Goal: Information Seeking & Learning: Find specific fact

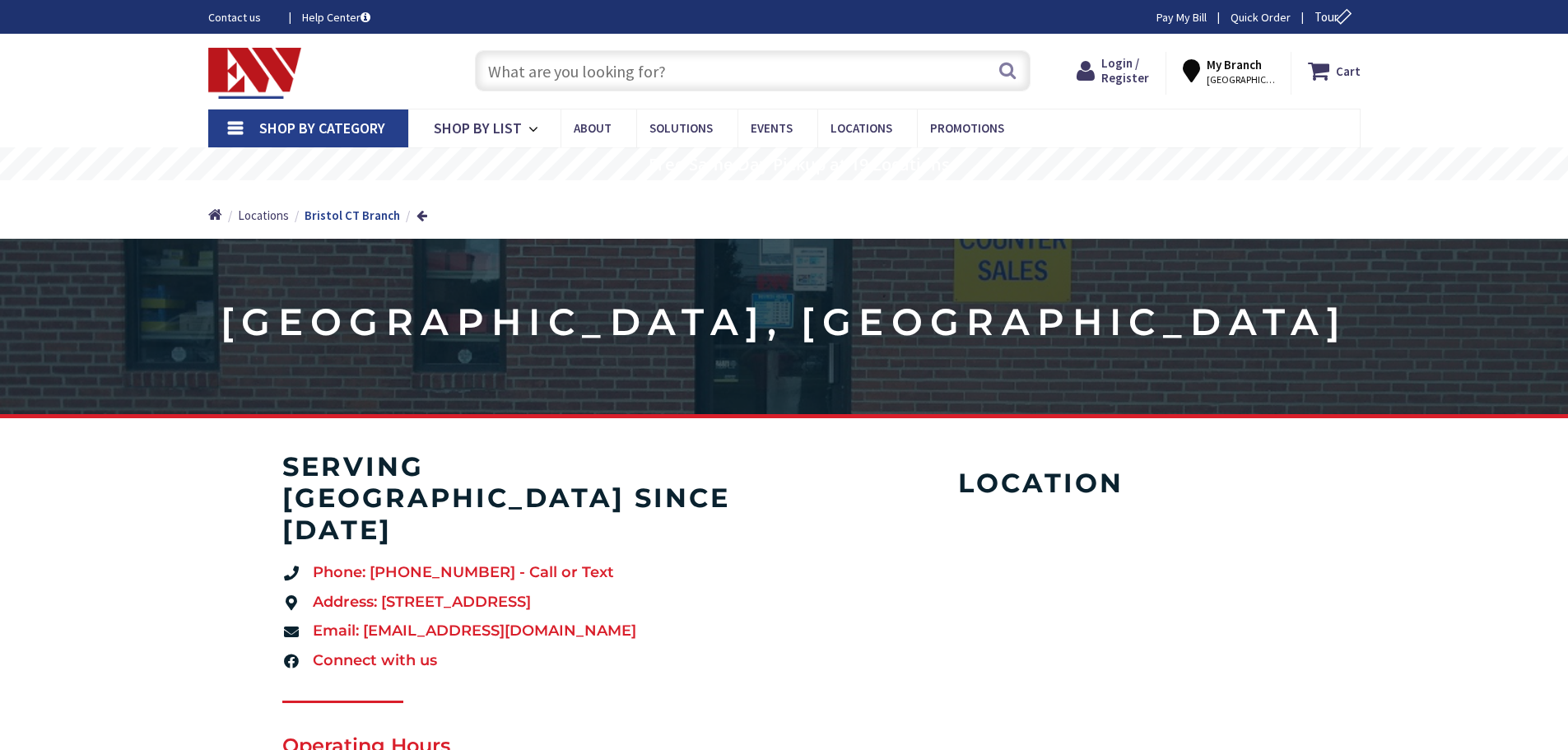
click at [540, 71] on input "text" at bounding box center [753, 70] width 555 height 42
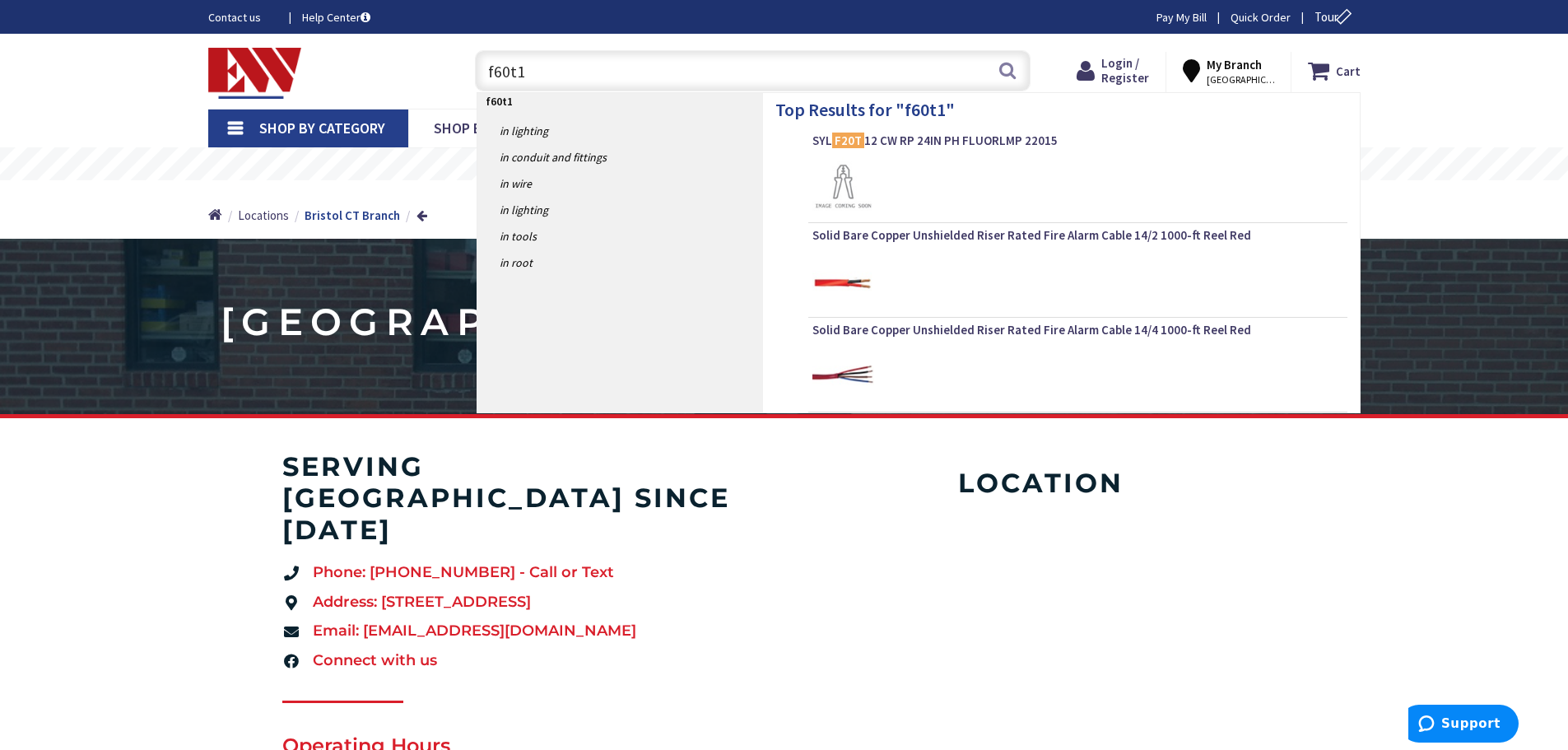
type input "f60t12"
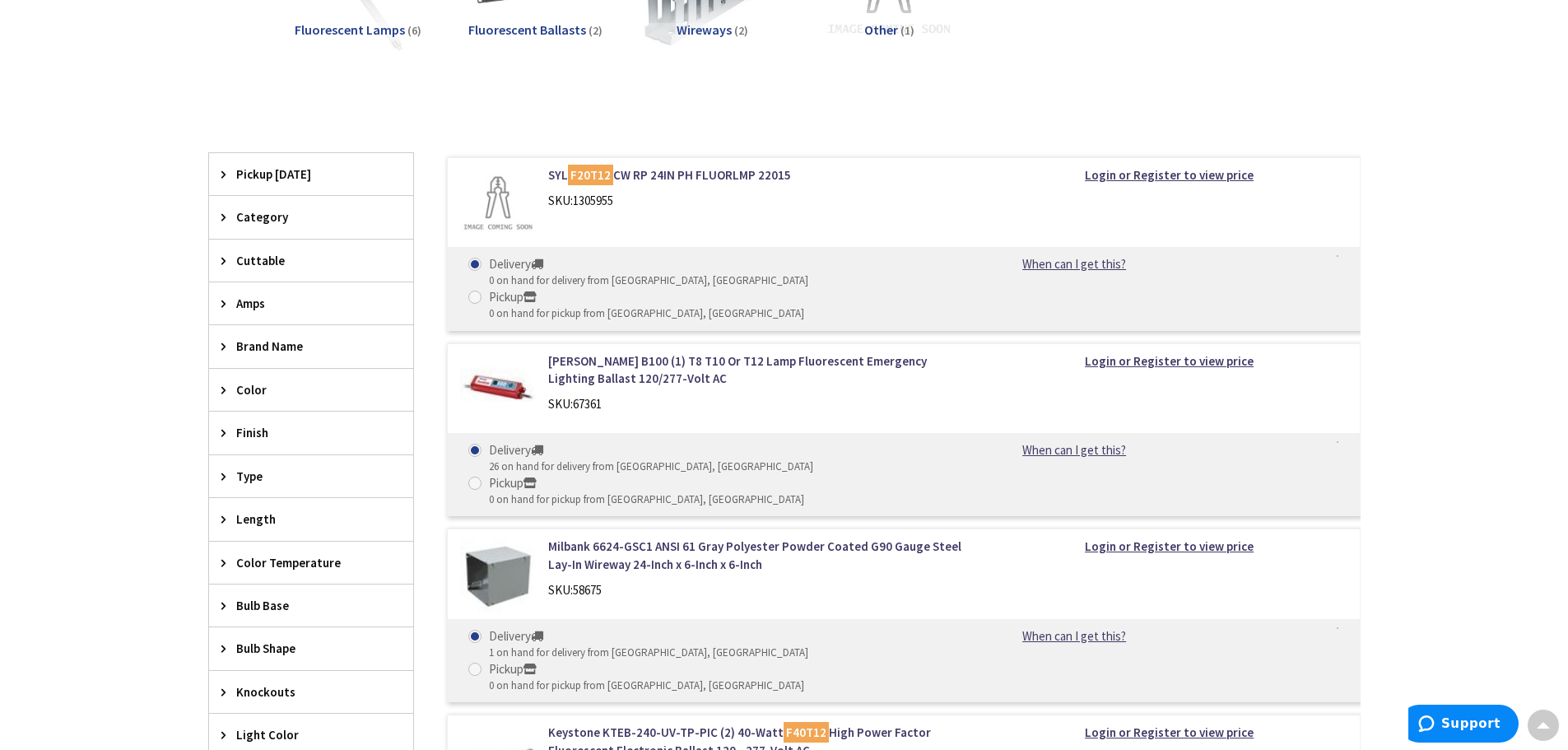
scroll to position [164, 0]
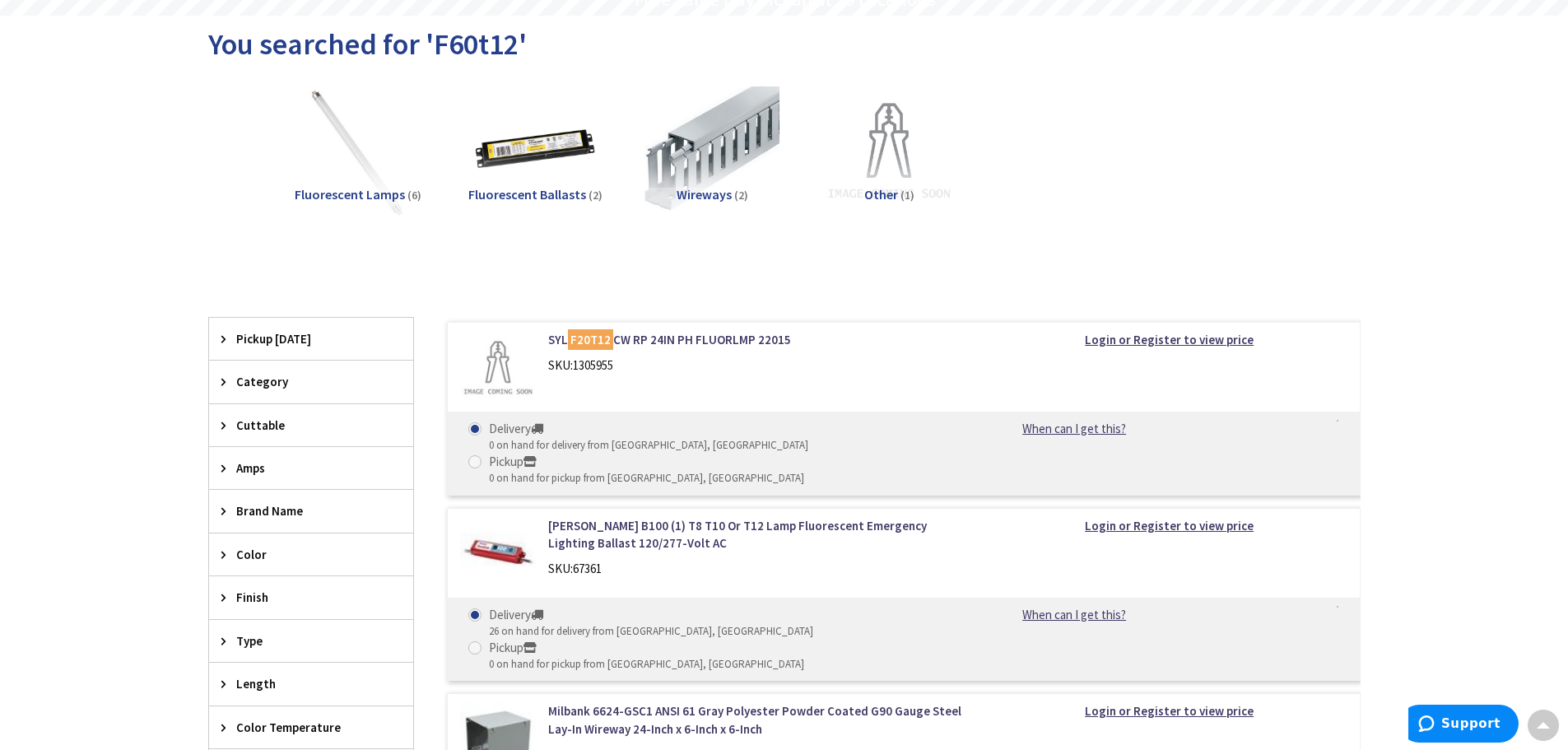
click at [341, 196] on span "Fluorescent Lamps" at bounding box center [350, 195] width 111 height 17
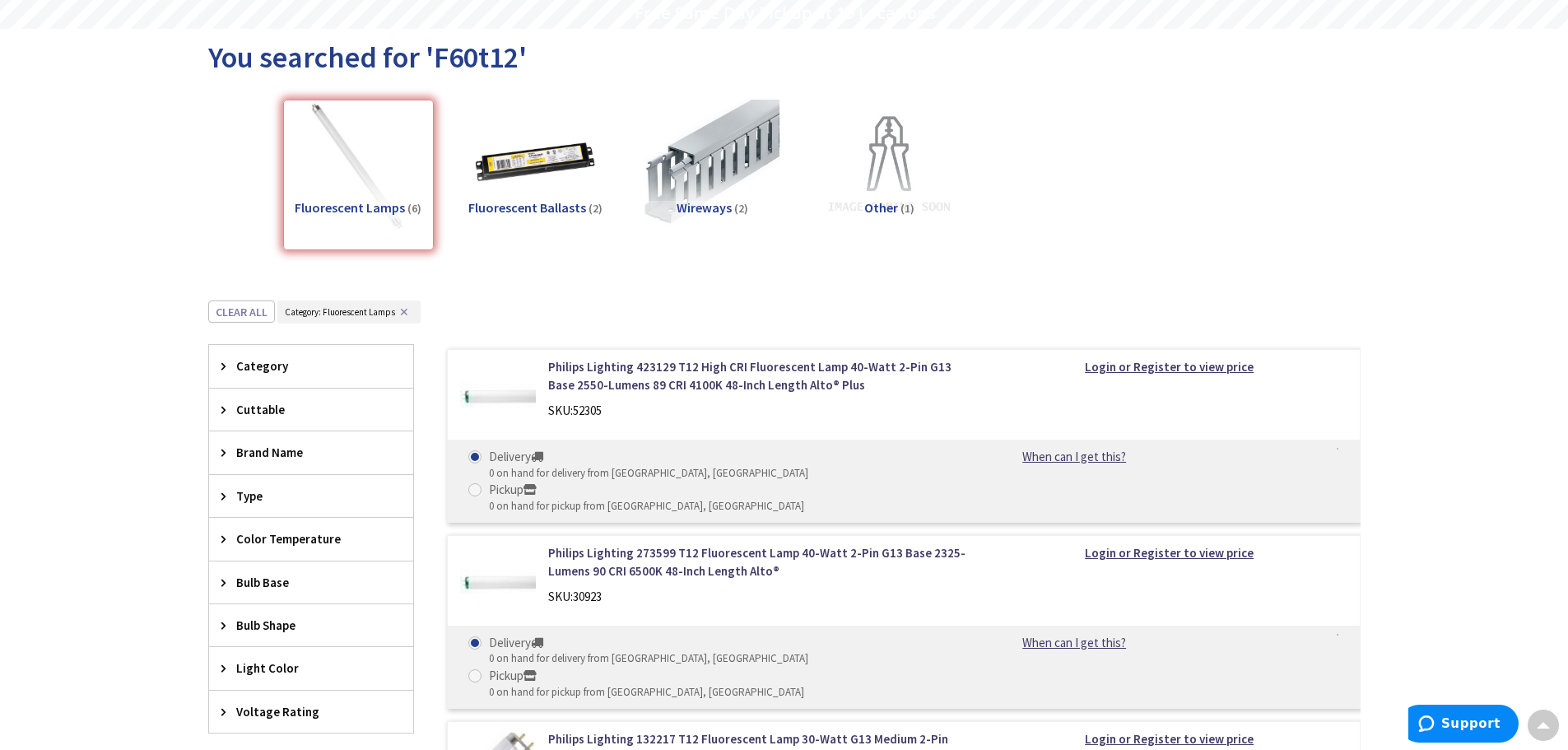
scroll to position [0, 0]
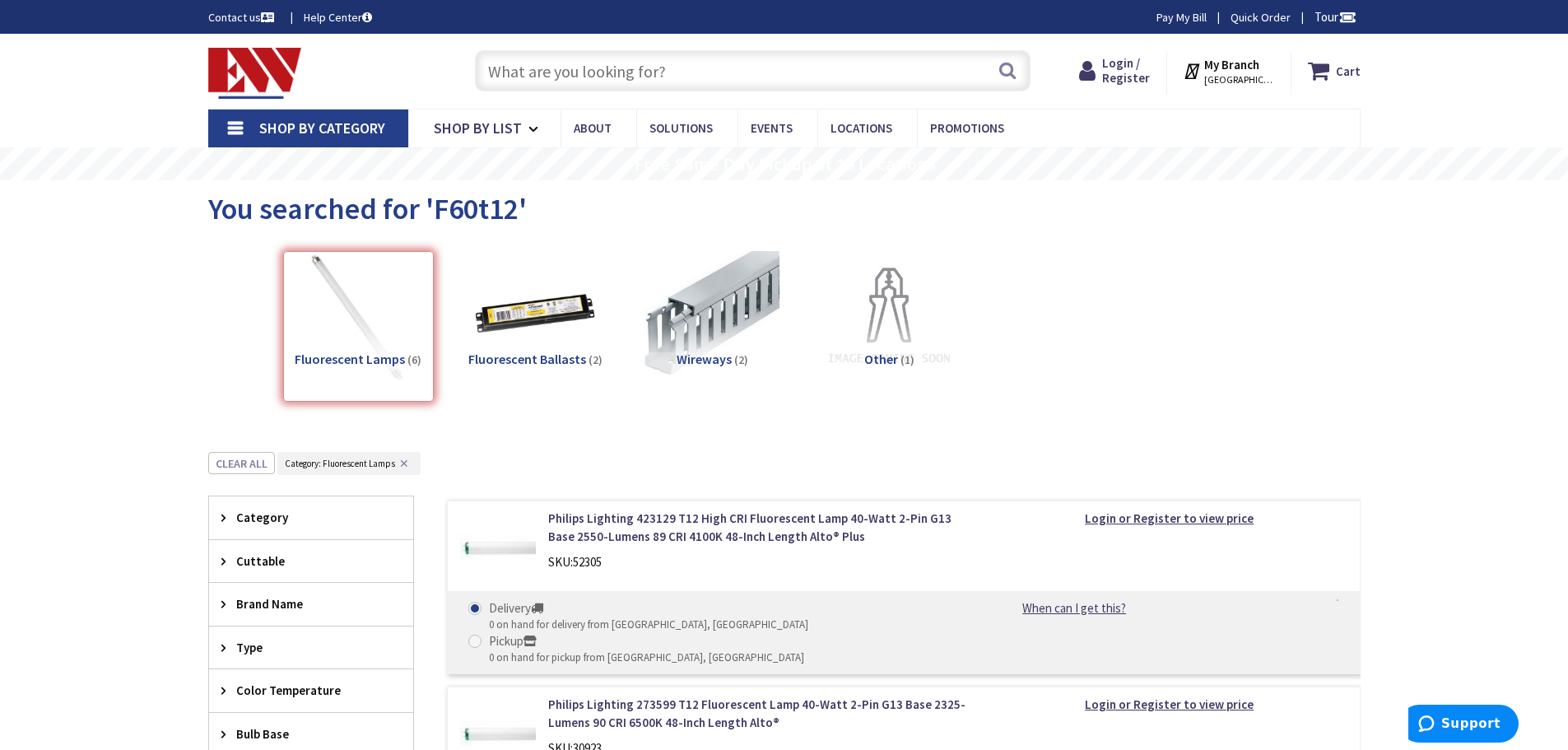
click at [247, 512] on span "Category" at bounding box center [303, 517] width 134 height 18
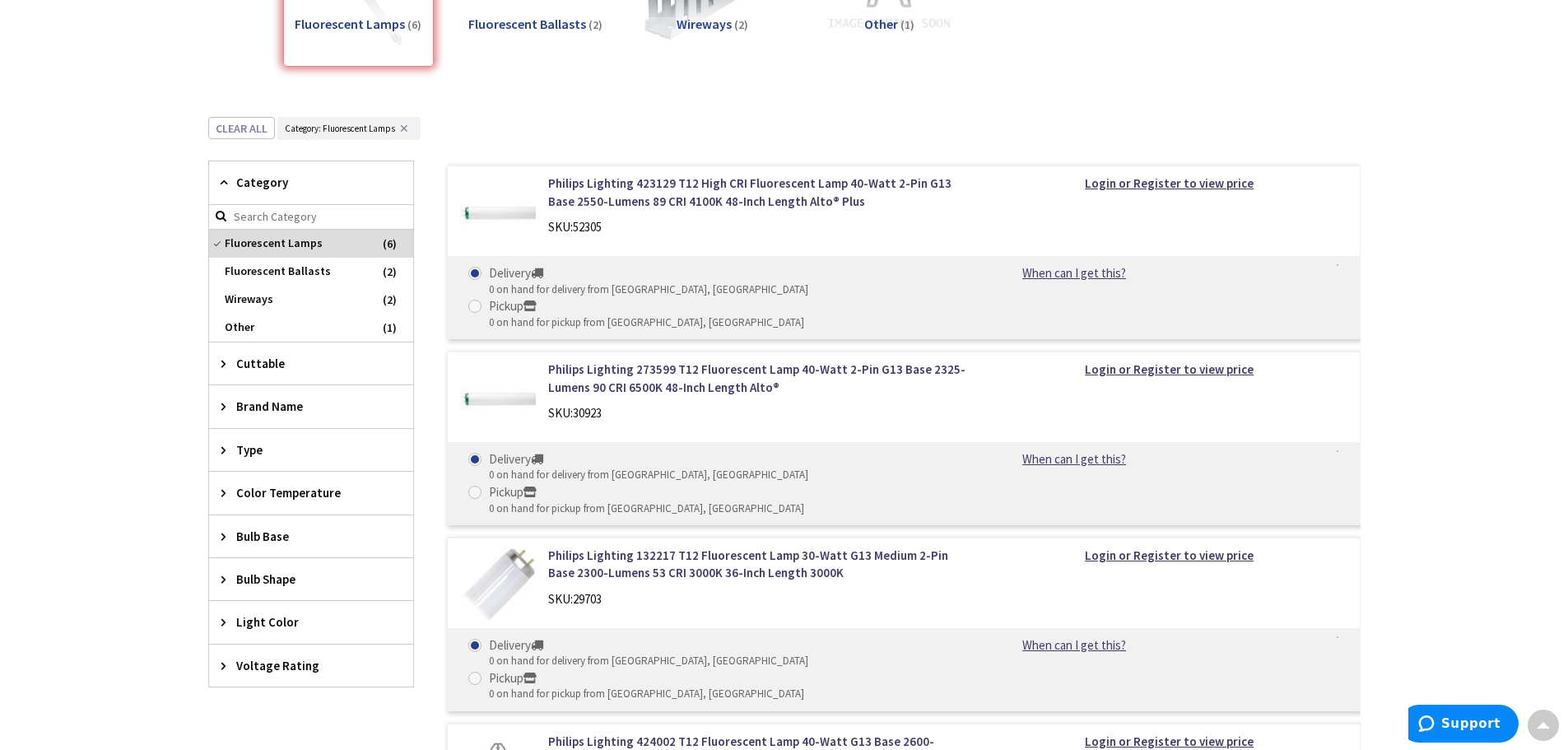
scroll to position [329, 0]
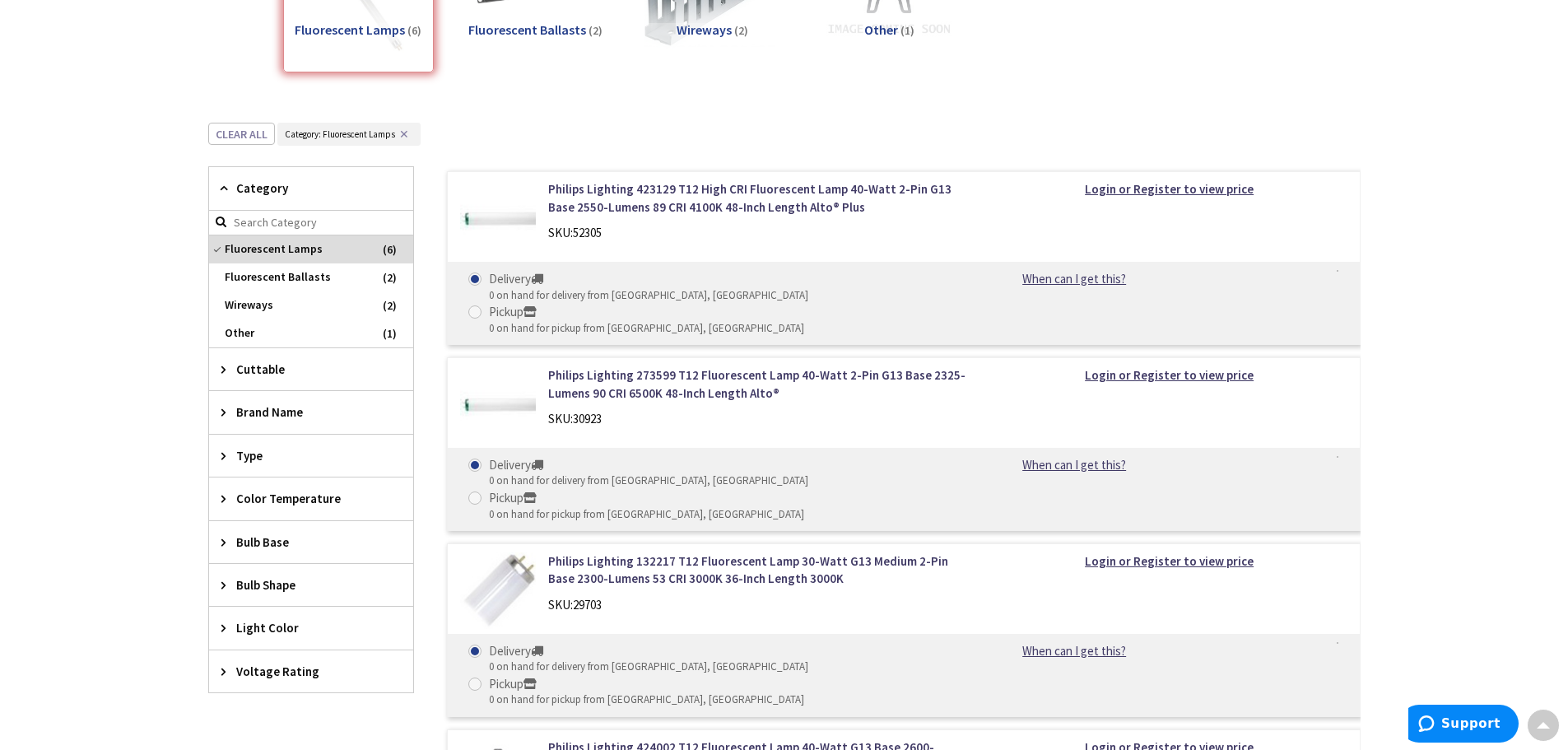
click at [221, 453] on icon at bounding box center [227, 455] width 12 height 12
click at [233, 187] on icon at bounding box center [227, 187] width 12 height 12
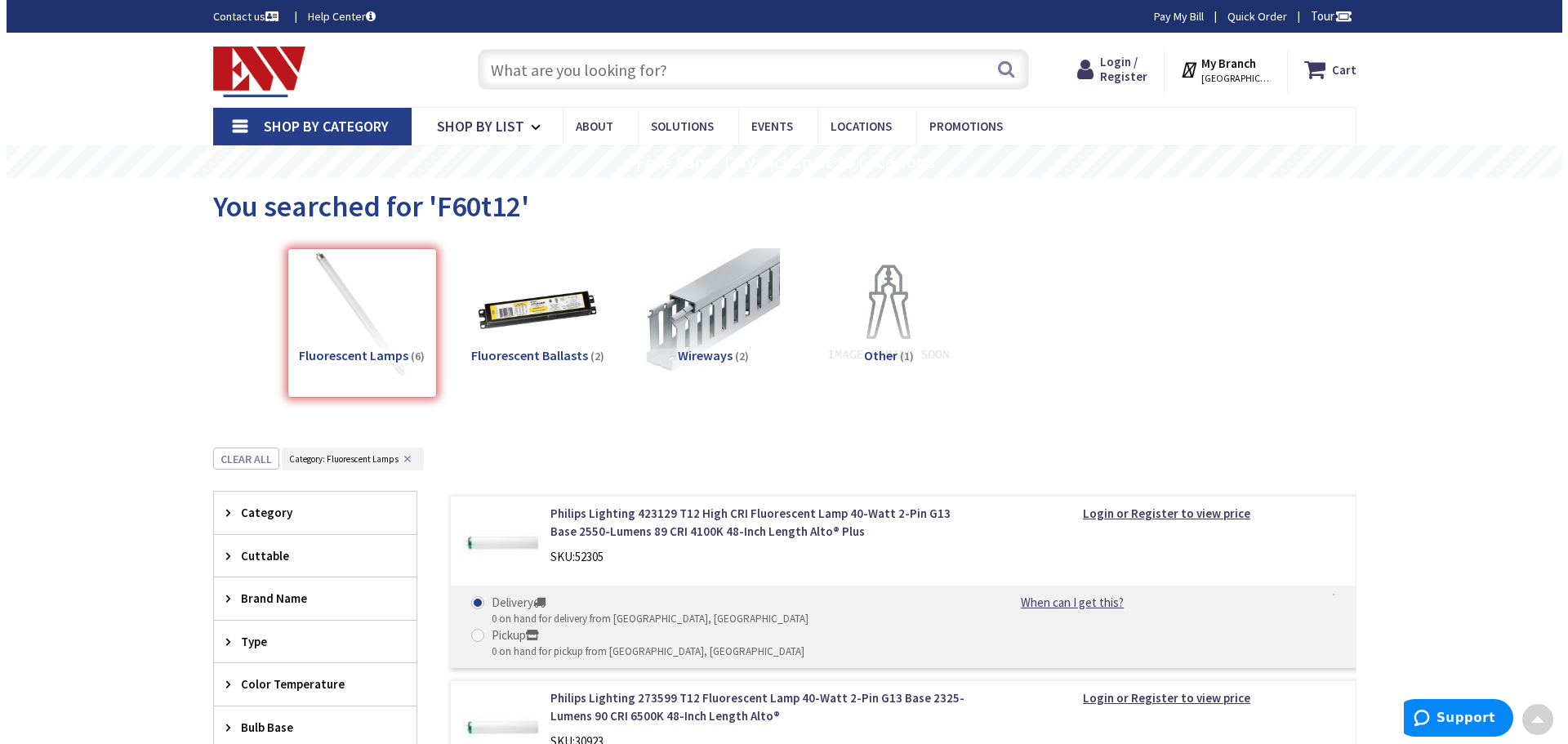
scroll to position [0, 0]
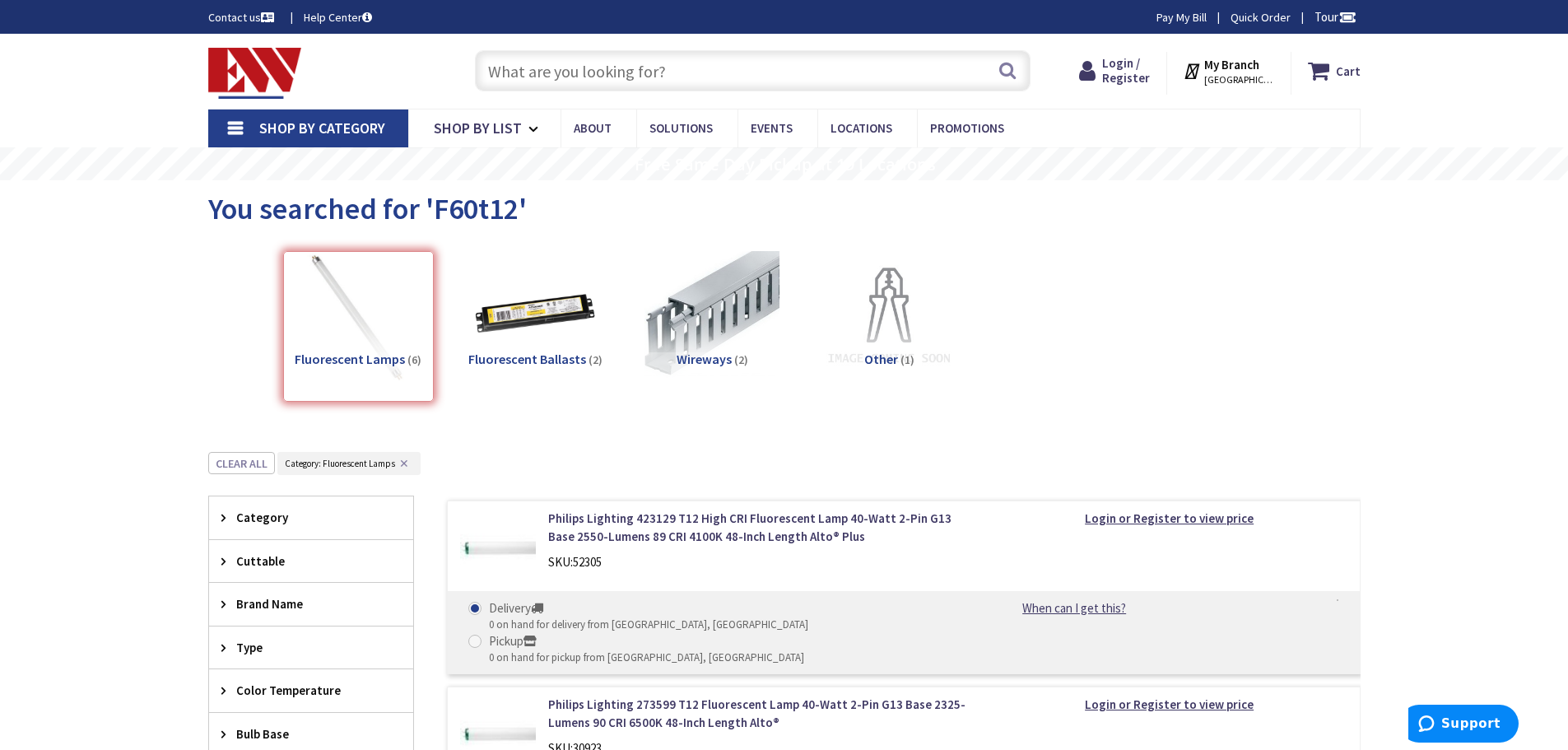
click at [1205, 69] on icon at bounding box center [1193, 71] width 21 height 30
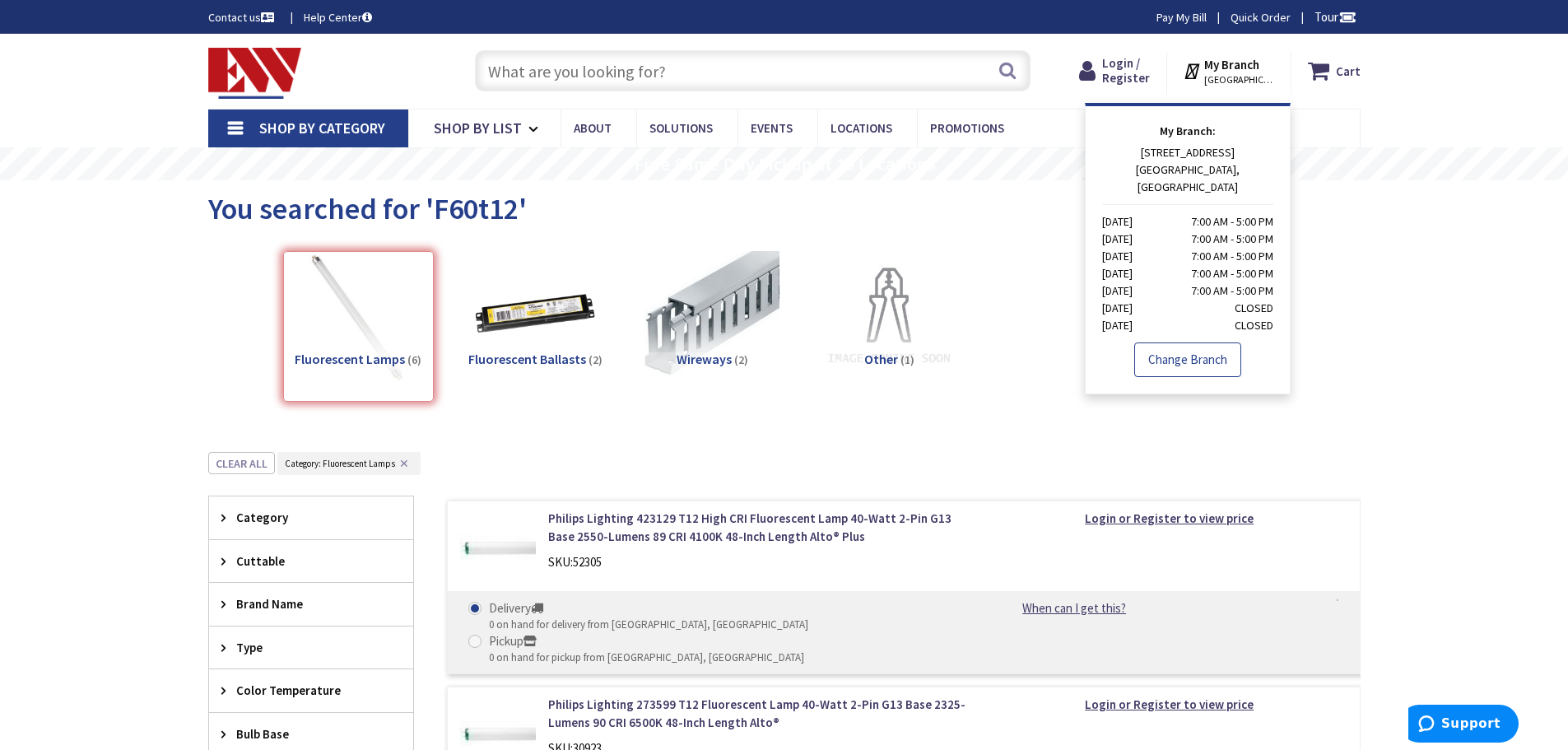
click at [1178, 342] on link "Change Branch" at bounding box center [1188, 359] width 107 height 34
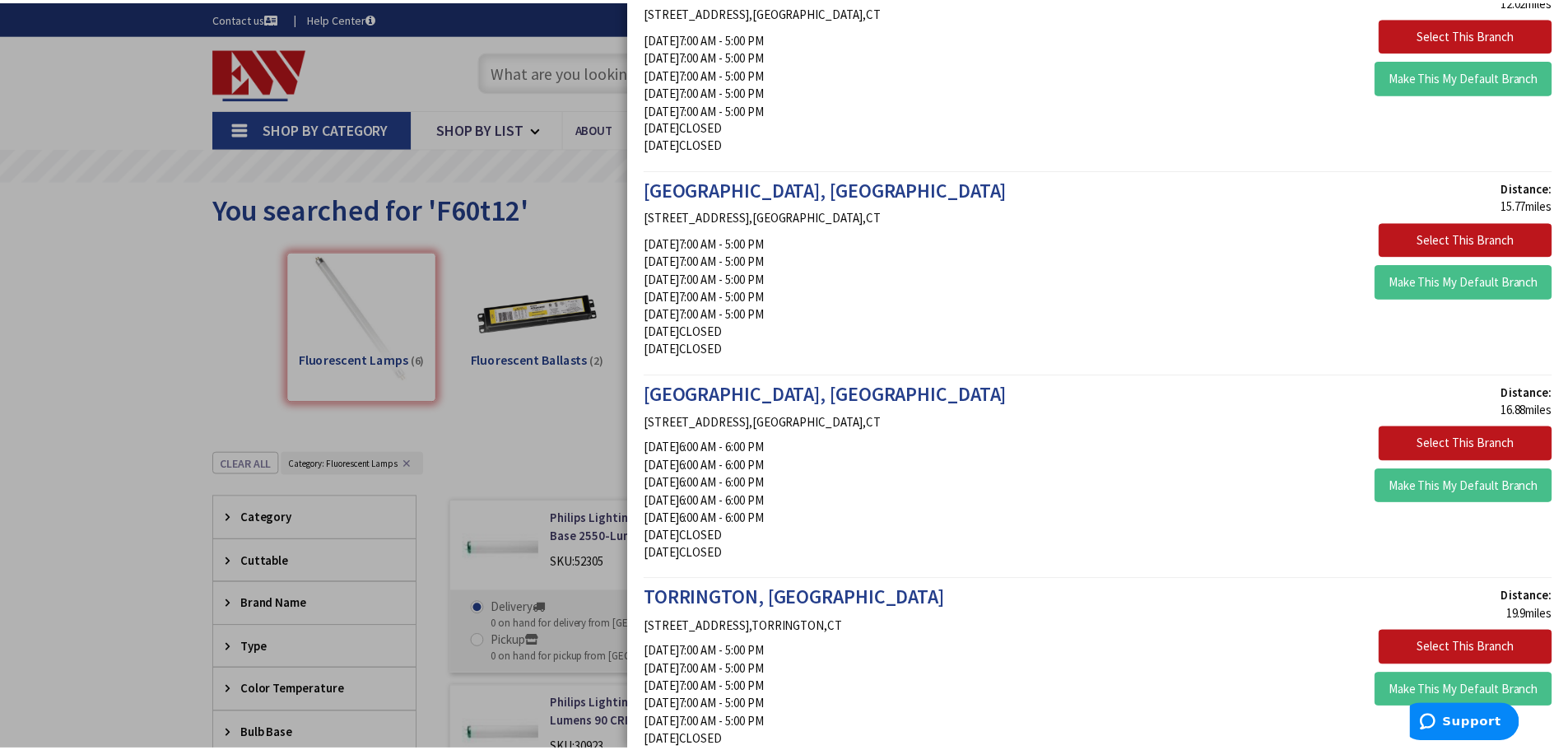
scroll to position [988, 0]
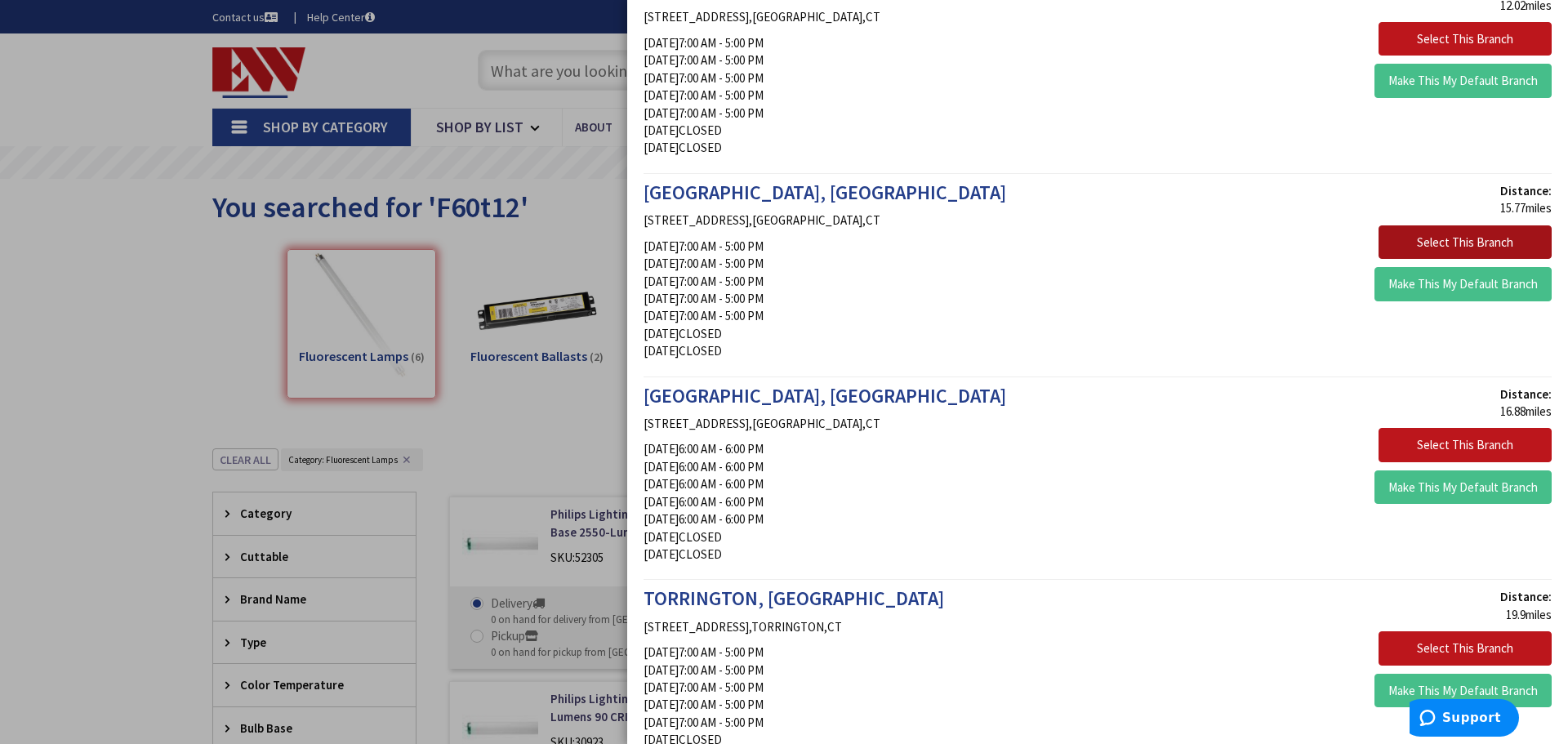
click at [1490, 237] on button "Select This Branch" at bounding box center [1465, 242] width 173 height 34
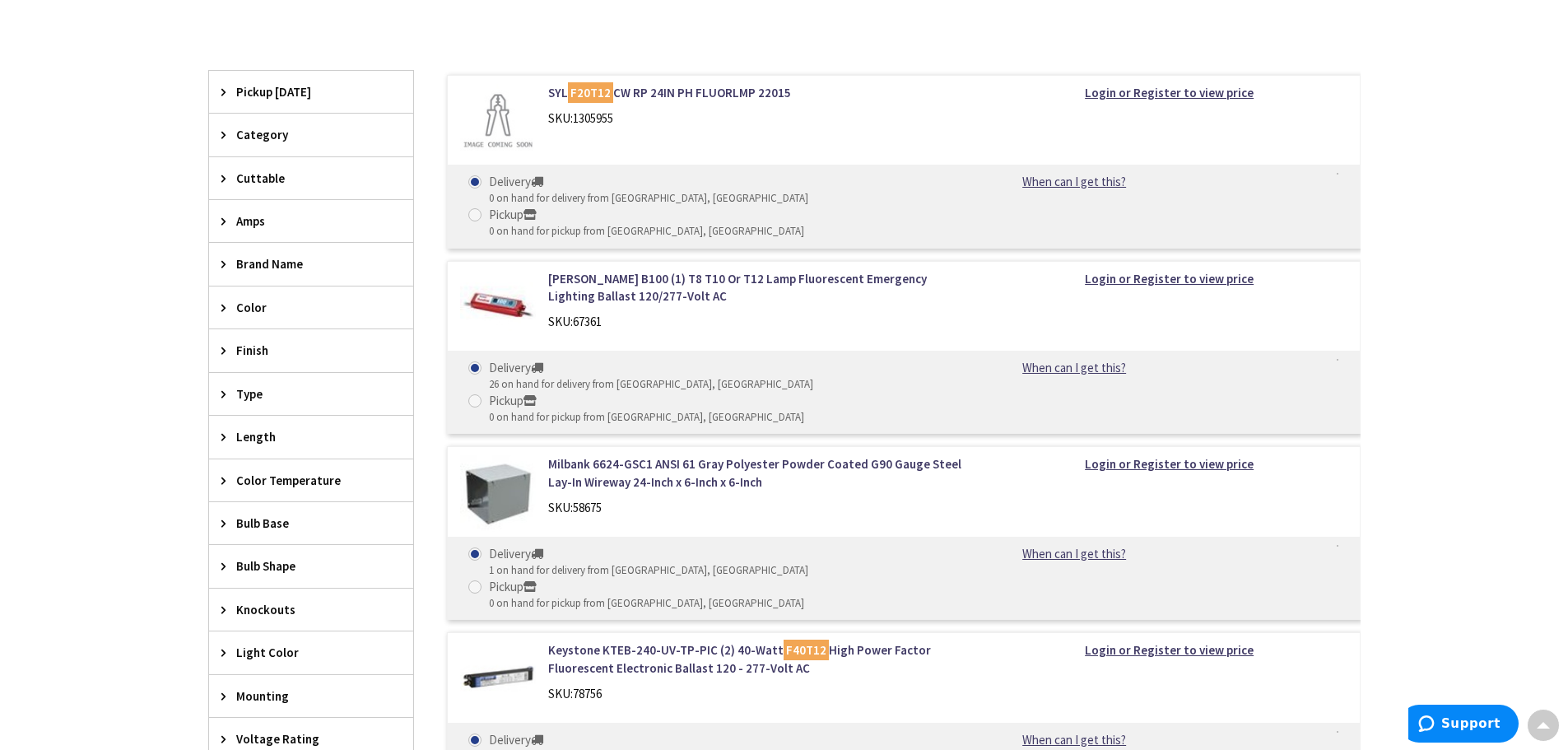
scroll to position [164, 0]
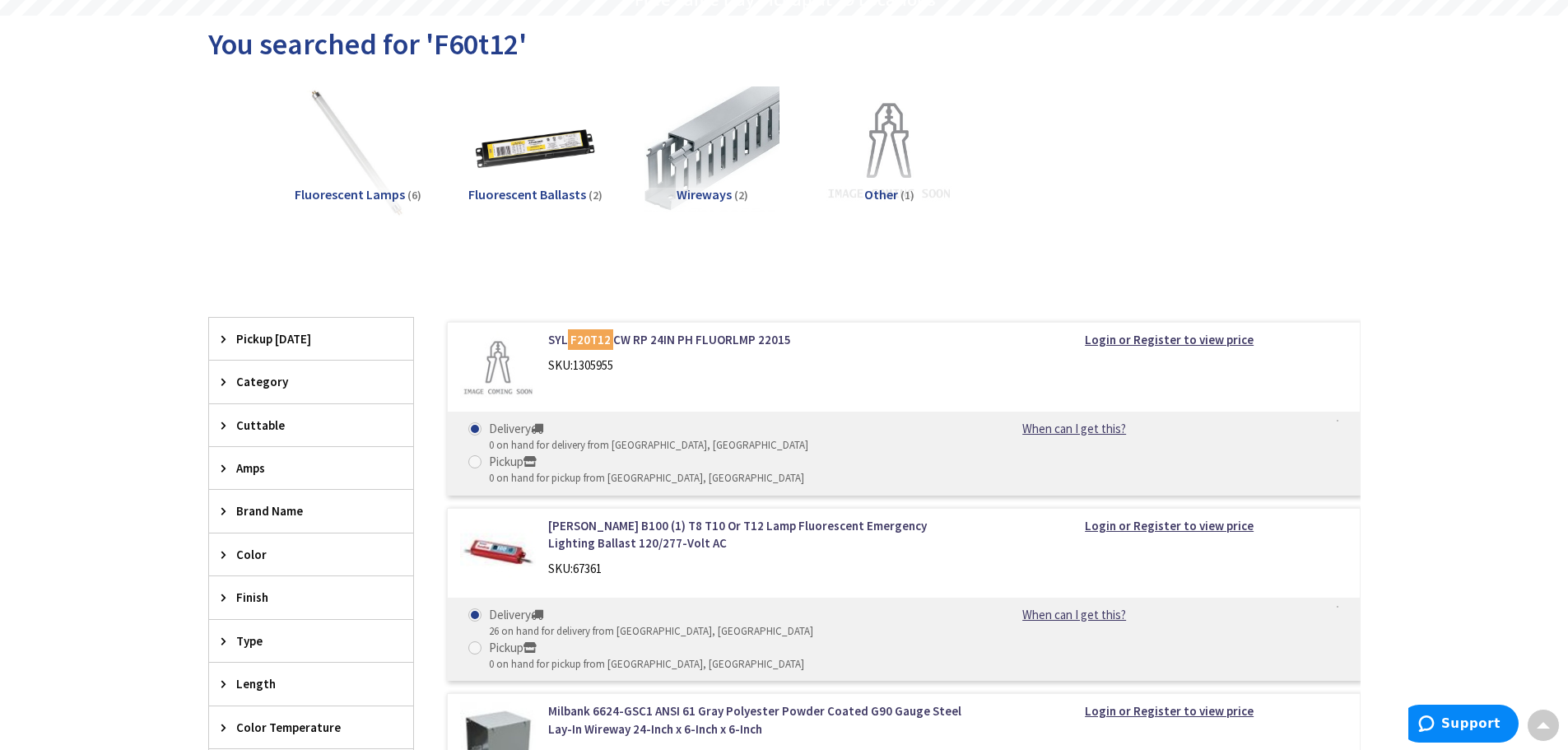
click at [348, 192] on span "Fluorescent Lamps" at bounding box center [350, 195] width 111 height 17
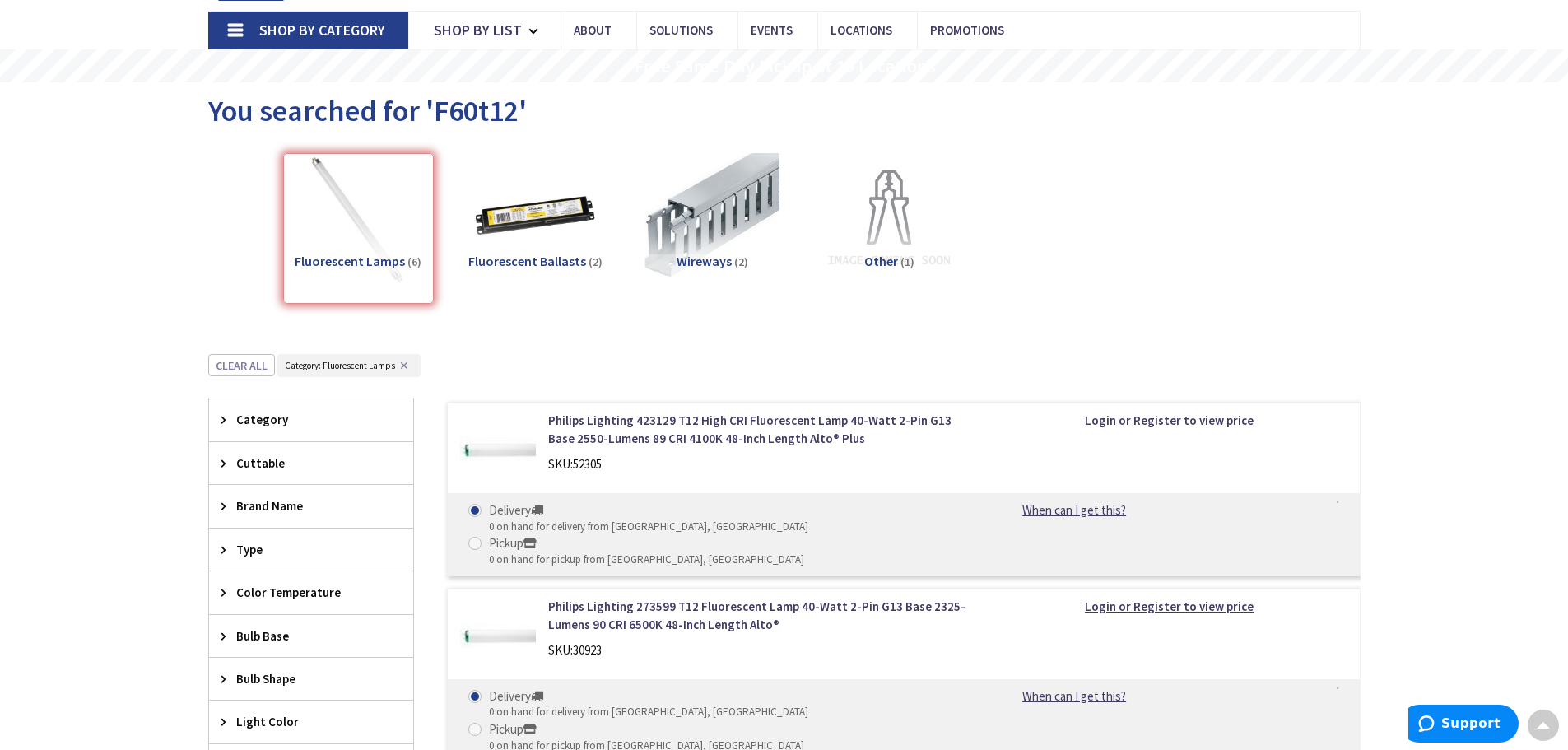
scroll to position [0, 0]
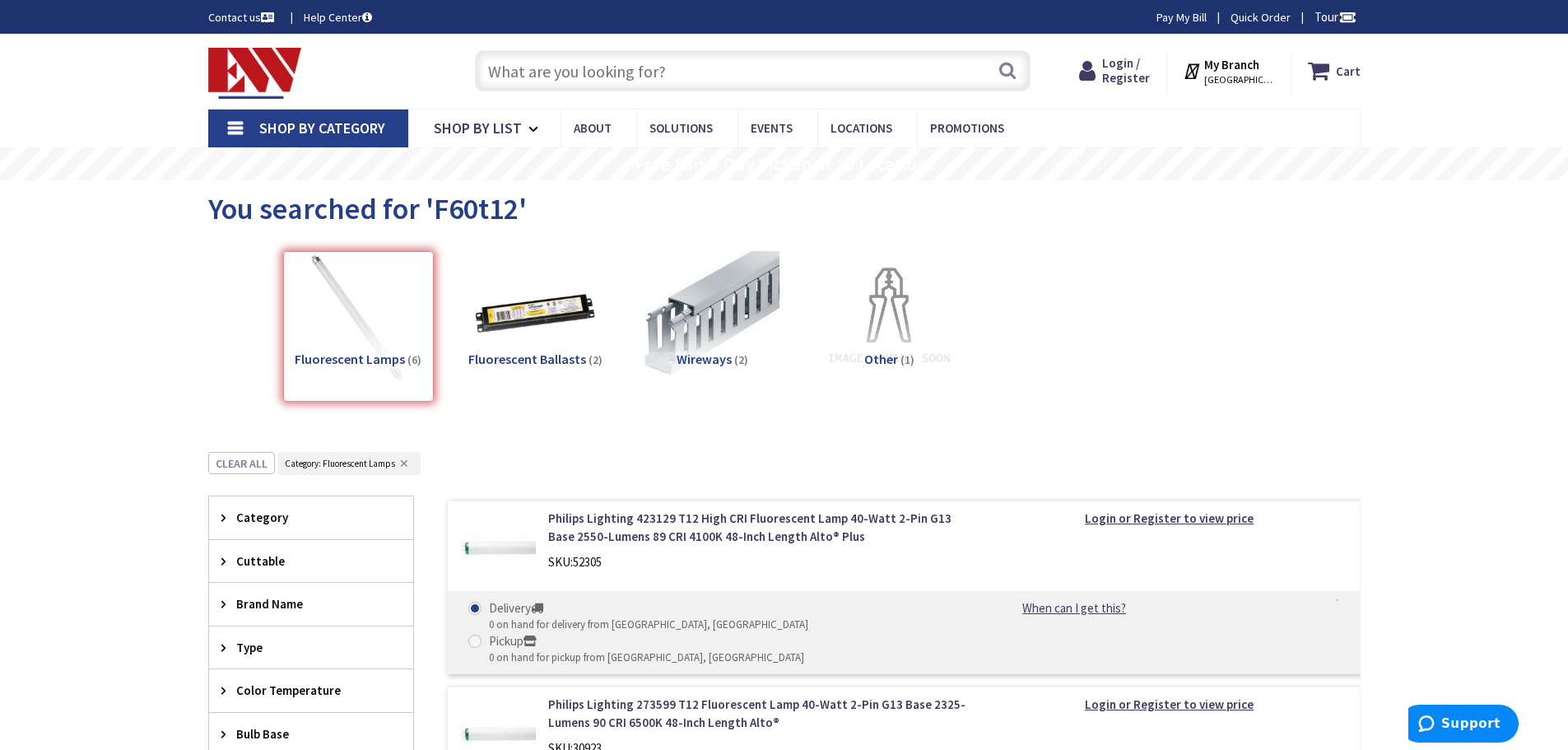
click at [1250, 70] on strong "My Branch" at bounding box center [1232, 65] width 55 height 16
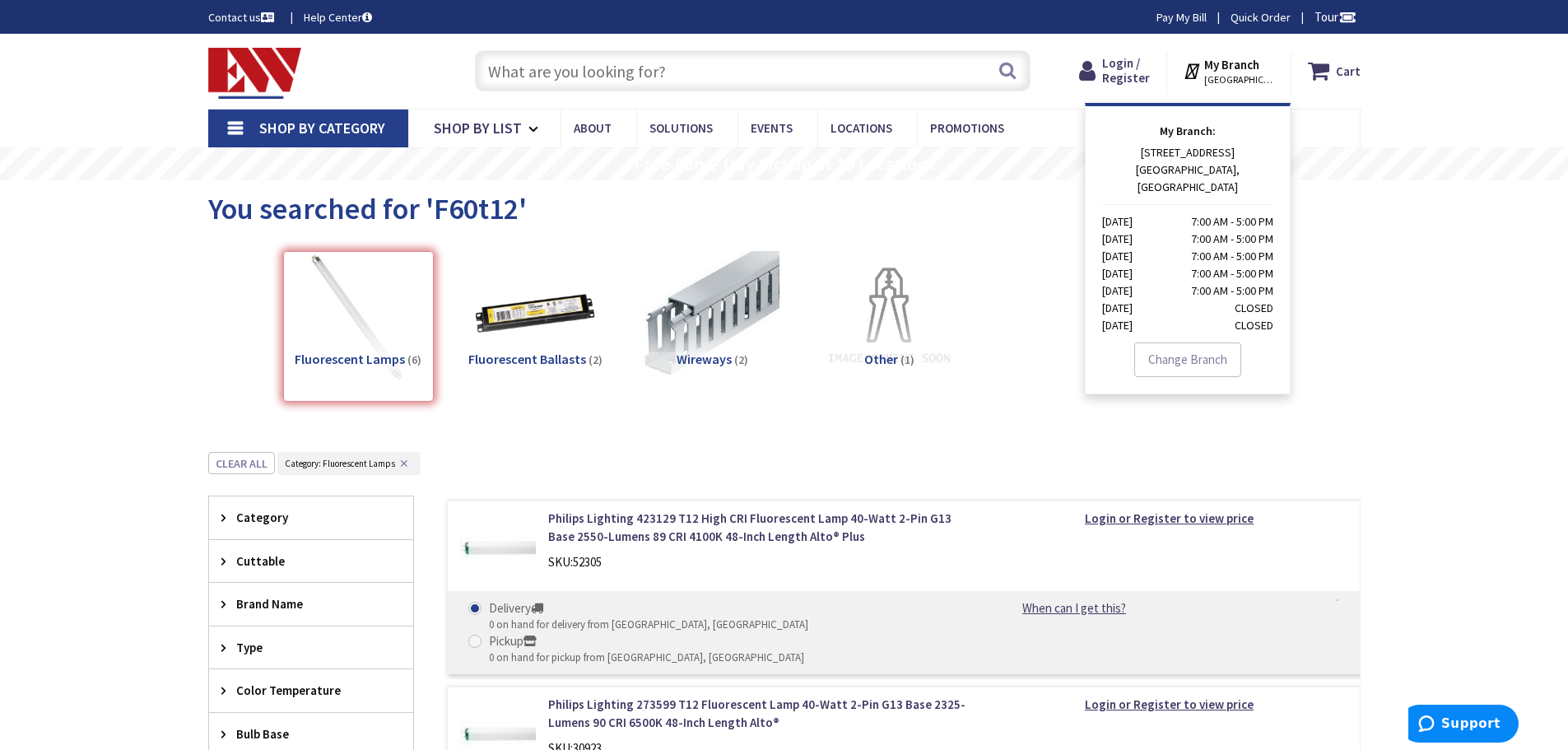
click at [1002, 202] on div "You searched for 'F60t12'" at bounding box center [784, 210] width 1152 height 62
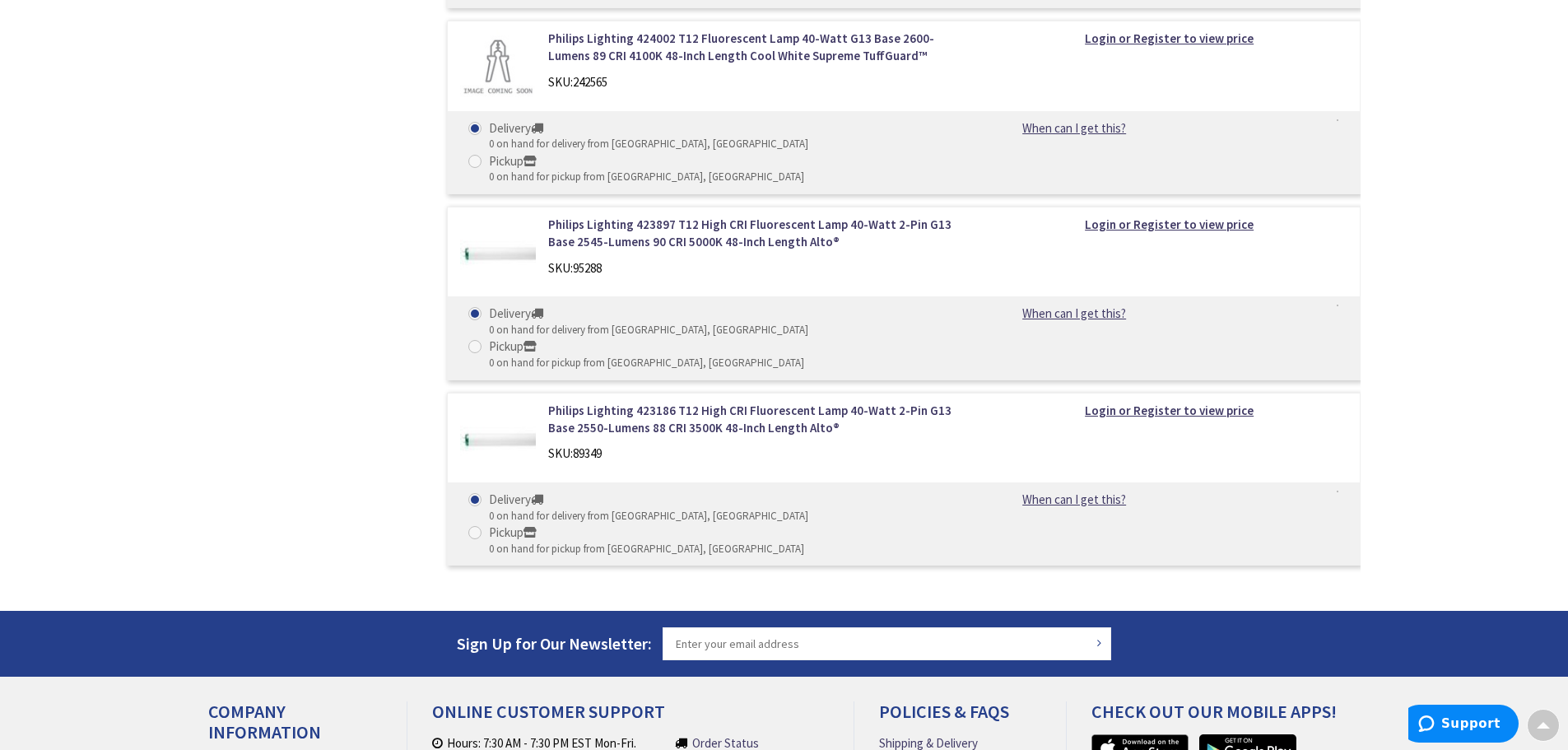
scroll to position [1088, 0]
